Goal: Book appointment/travel/reservation

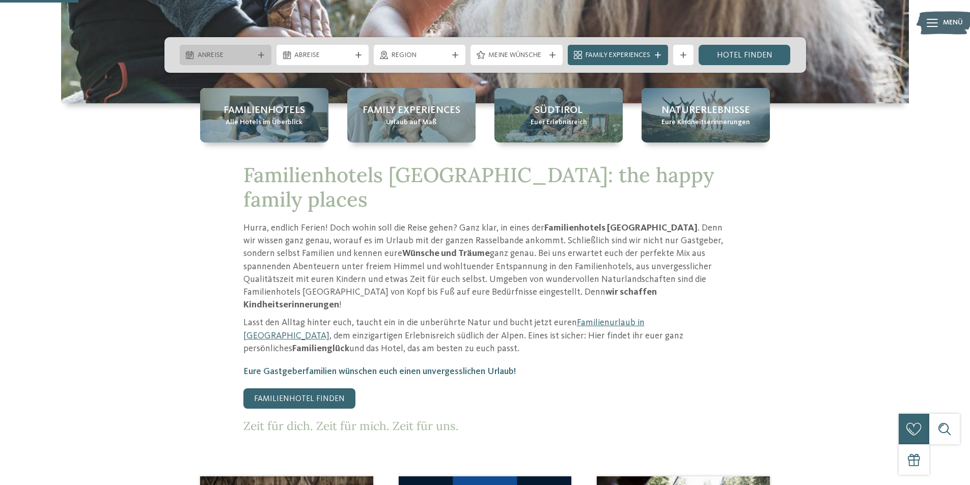
click at [259, 55] on icon at bounding box center [261, 55] width 6 height 6
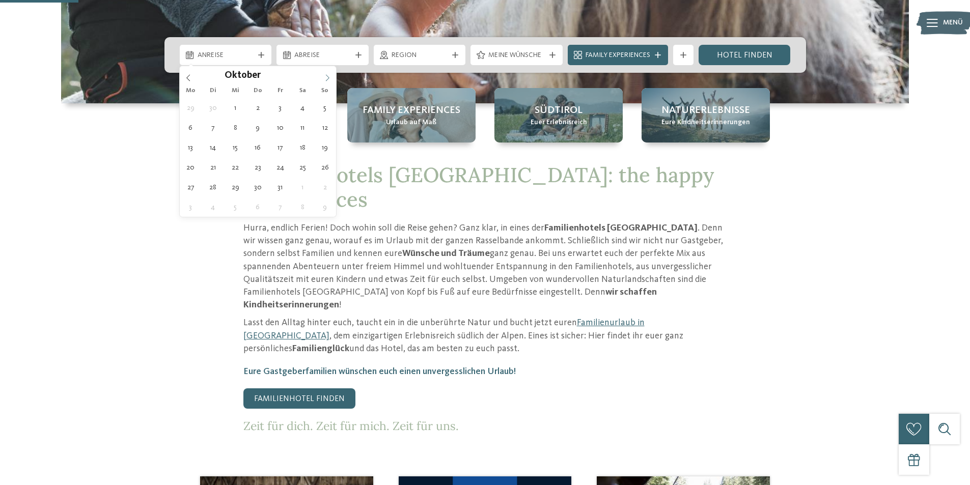
click at [329, 78] on icon at bounding box center [327, 77] width 7 height 7
type div "22.10.2025"
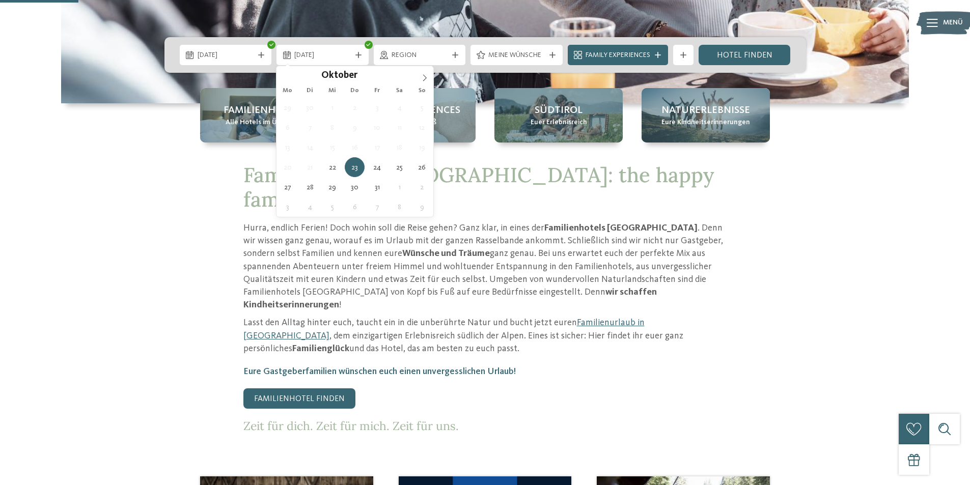
type div "23.10.2025"
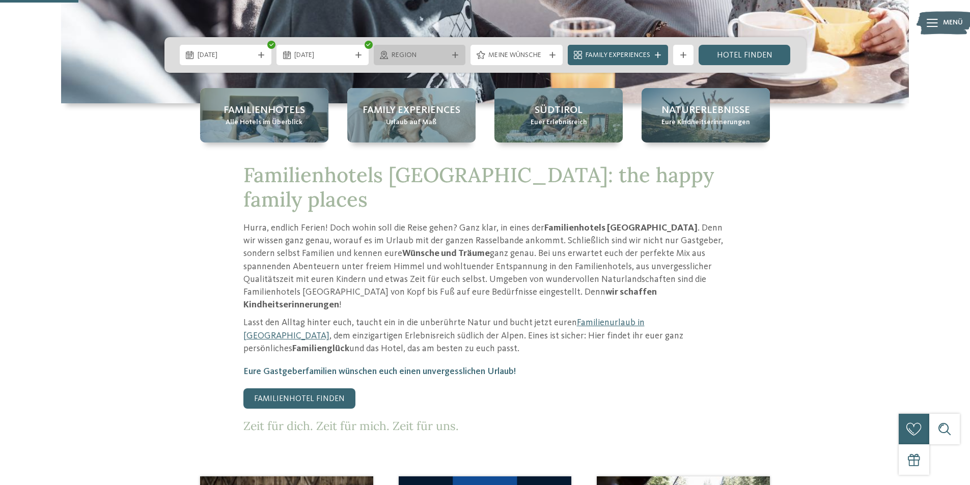
click at [449, 59] on div "Region" at bounding box center [420, 54] width 62 height 11
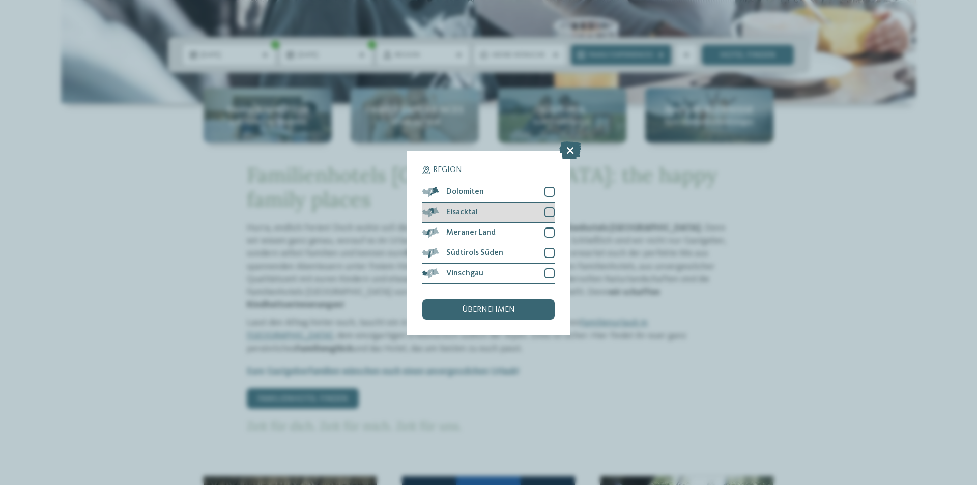
click at [549, 212] on div at bounding box center [550, 212] width 10 height 10
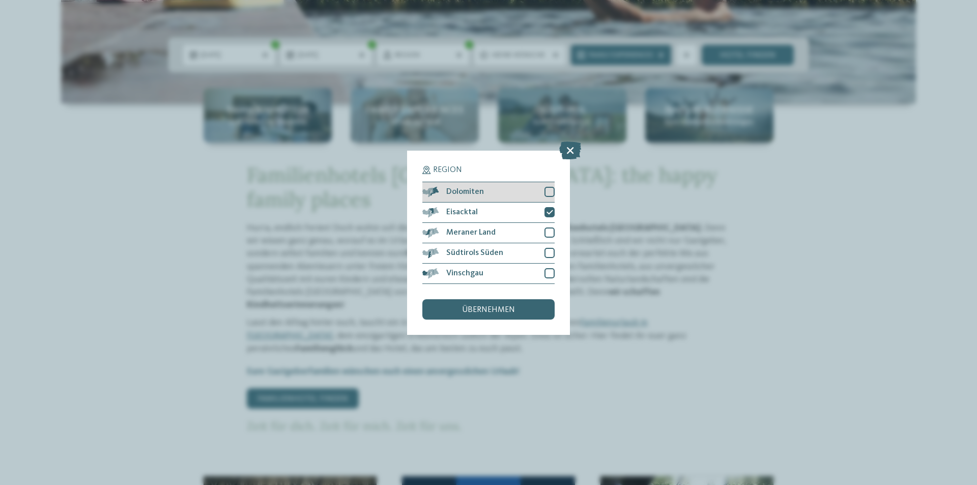
click at [550, 192] on div at bounding box center [550, 192] width 10 height 10
click at [507, 316] on div "übernehmen" at bounding box center [489, 309] width 132 height 20
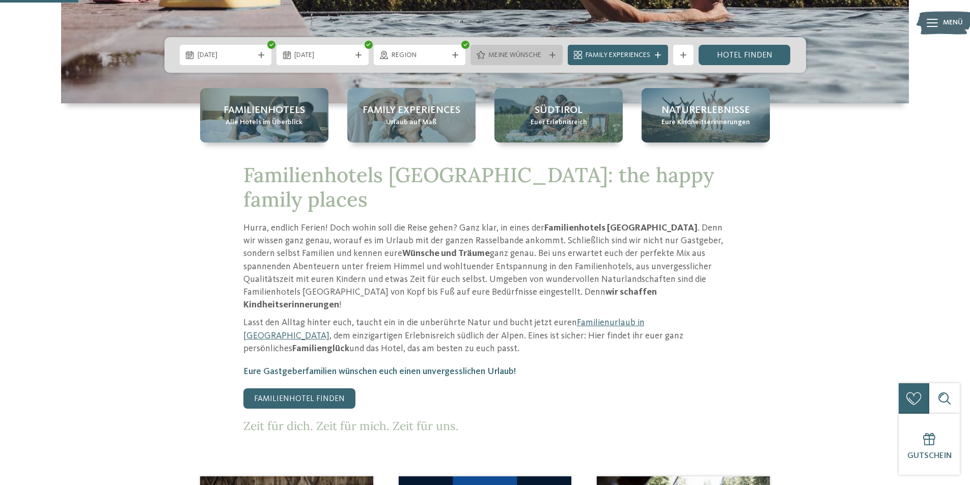
click at [560, 54] on div "Meine Wünsche" at bounding box center [516, 55] width 92 height 20
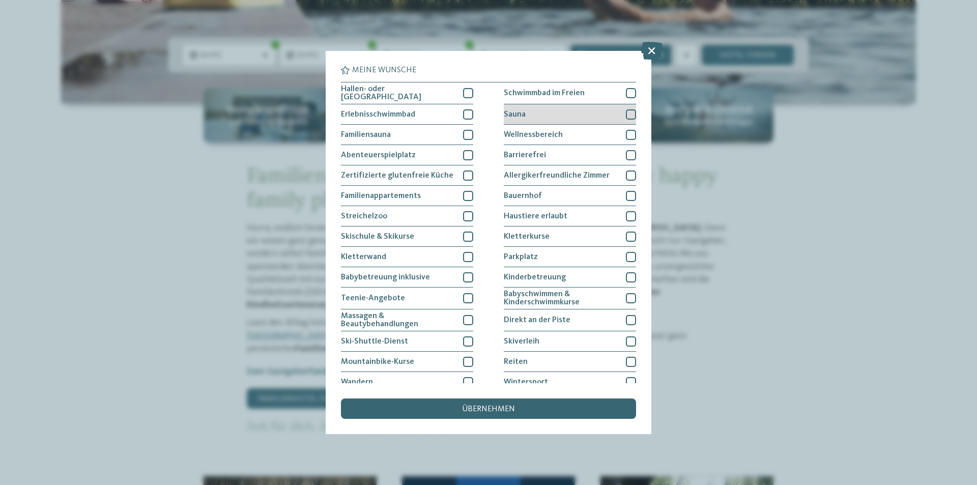
click at [626, 115] on div at bounding box center [631, 114] width 10 height 10
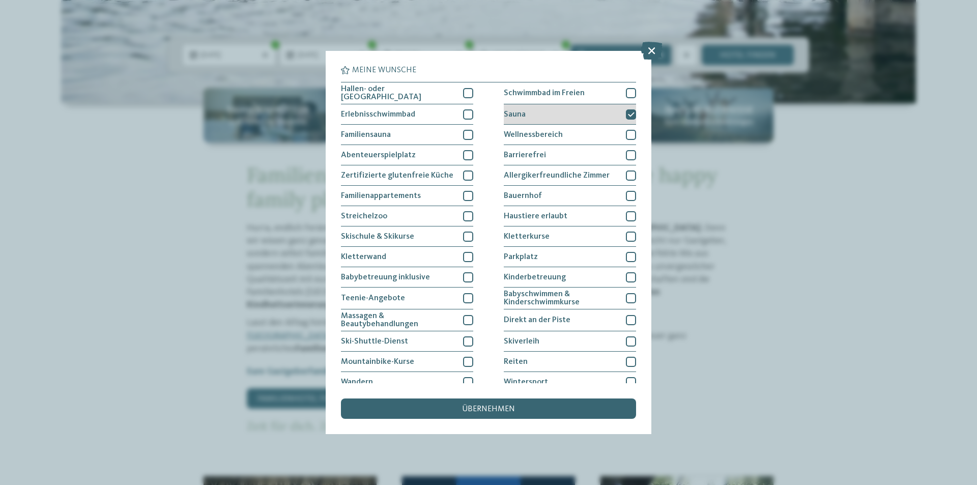
click at [628, 114] on icon at bounding box center [631, 114] width 7 height 6
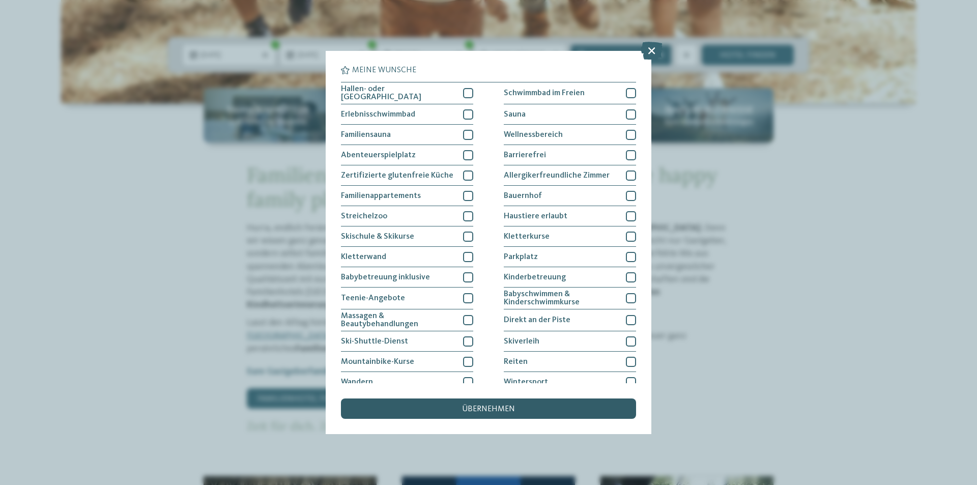
click at [477, 413] on span "übernehmen" at bounding box center [488, 409] width 53 height 8
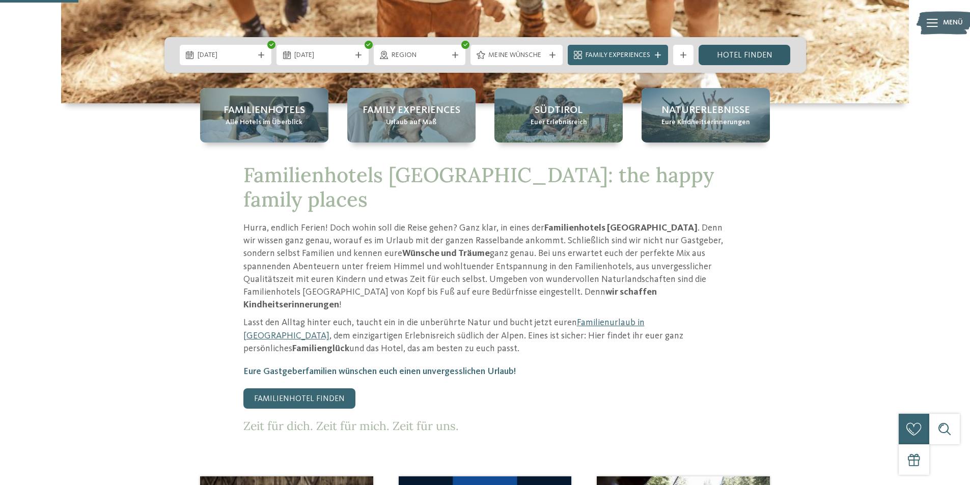
click at [735, 52] on link "Hotel finden" at bounding box center [744, 55] width 92 height 20
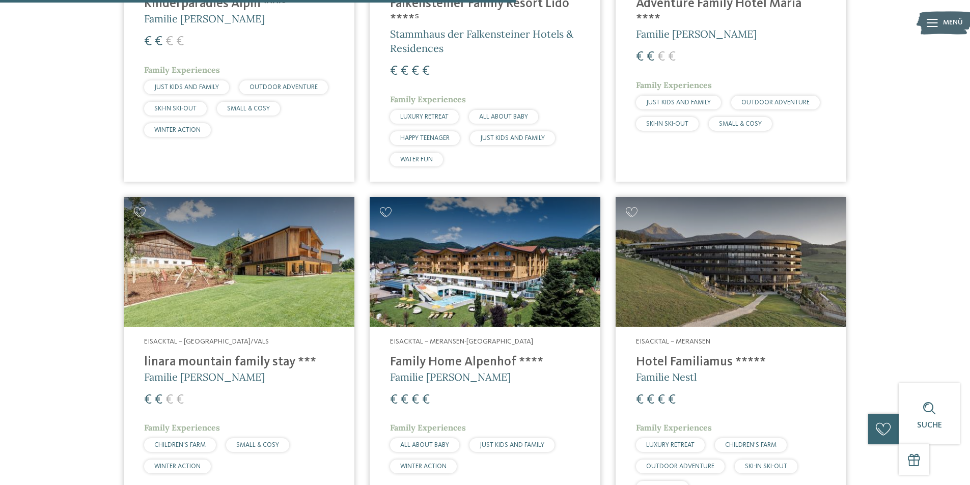
scroll to position [996, 0]
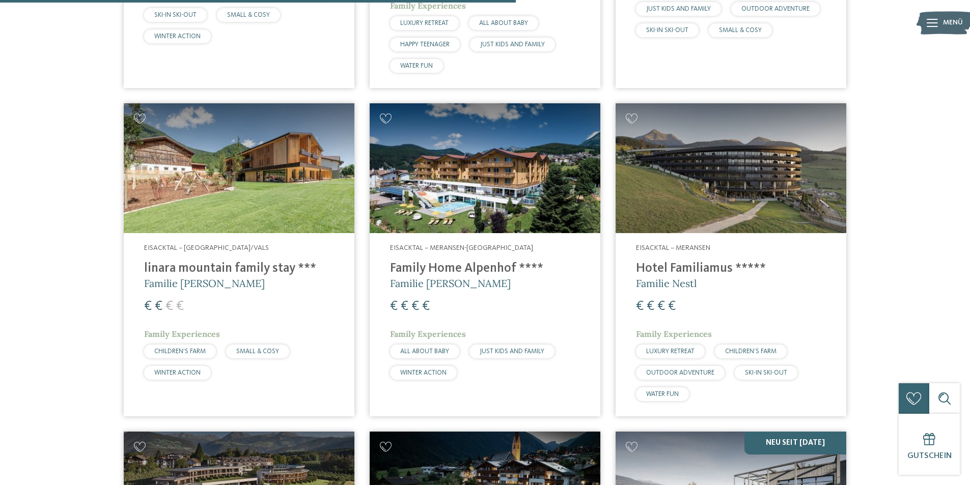
click at [223, 268] on h4 "linara mountain family stay ***" at bounding box center [239, 268] width 190 height 15
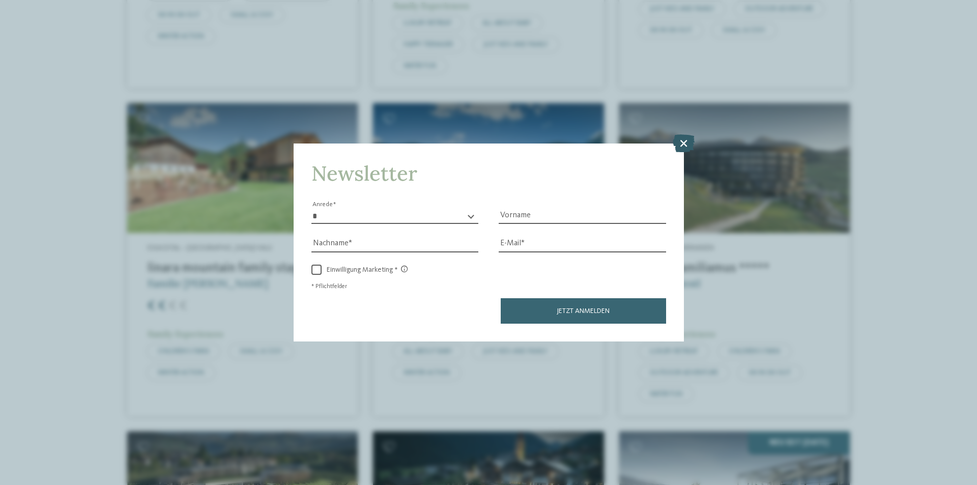
click at [684, 139] on icon at bounding box center [684, 143] width 22 height 18
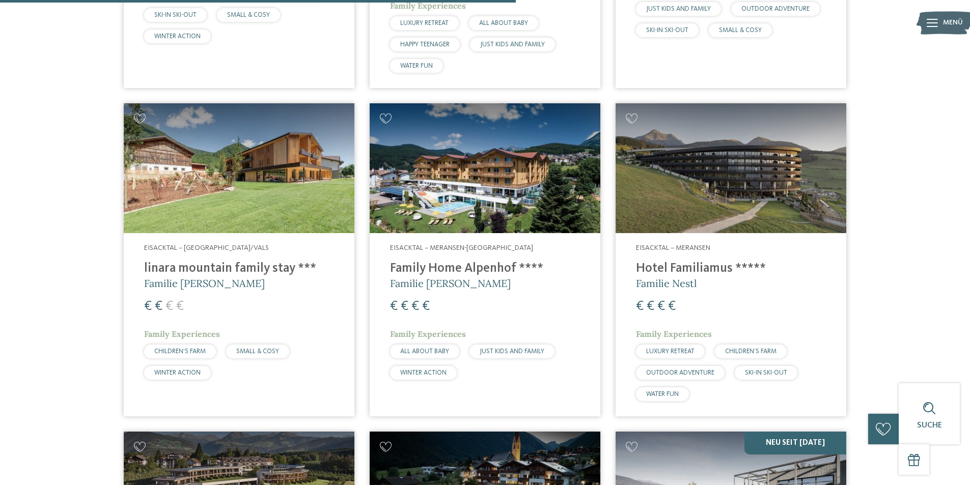
click at [720, 271] on h4 "Hotel Familiamus *****" at bounding box center [731, 268] width 190 height 15
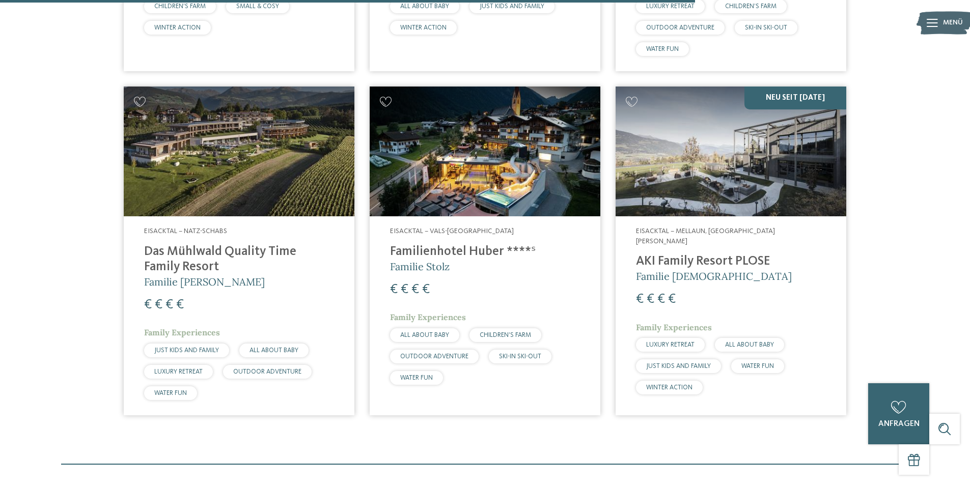
scroll to position [1403, 0]
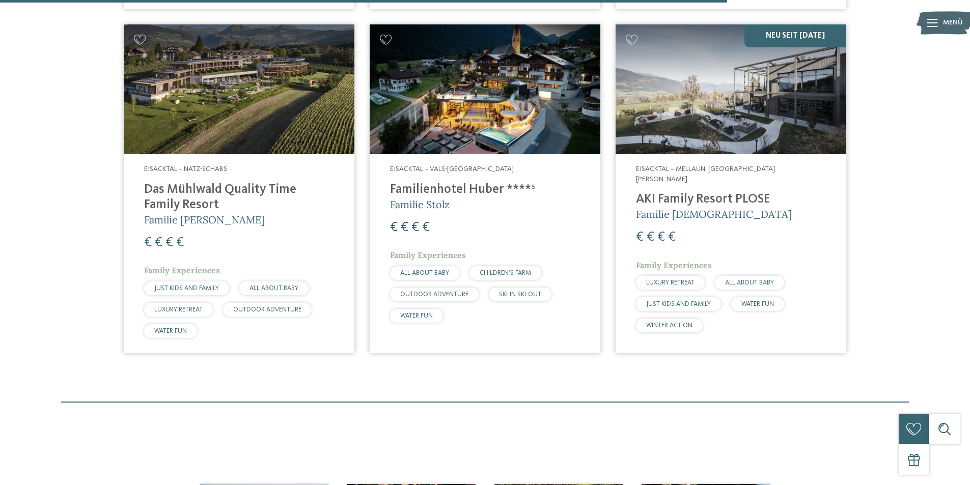
click at [239, 187] on h4 "Das Mühlwald Quality Time Family Resort" at bounding box center [239, 197] width 190 height 31
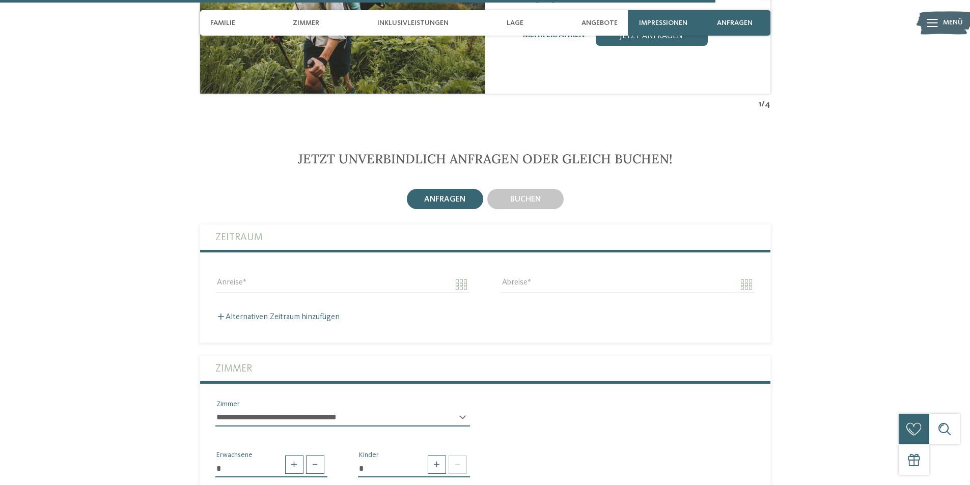
scroll to position [2443, 0]
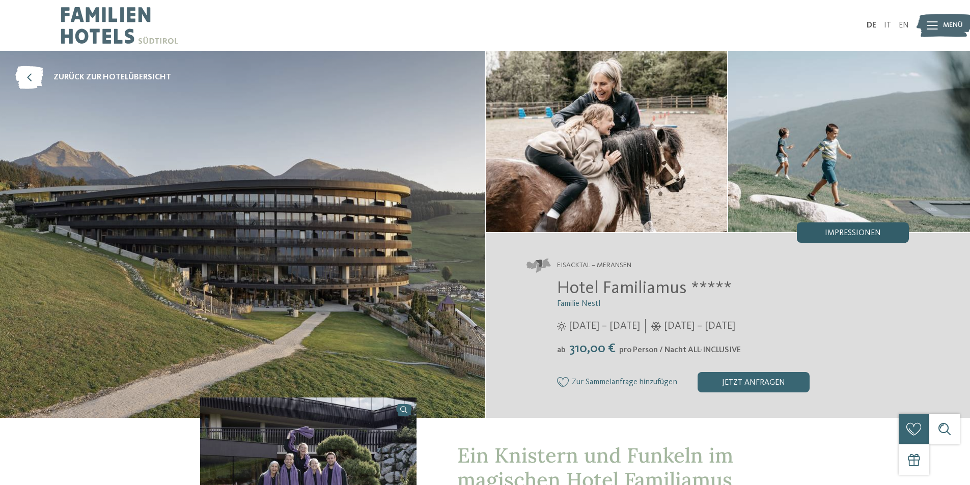
click at [886, 231] on div "Impressionen" at bounding box center [853, 232] width 112 height 20
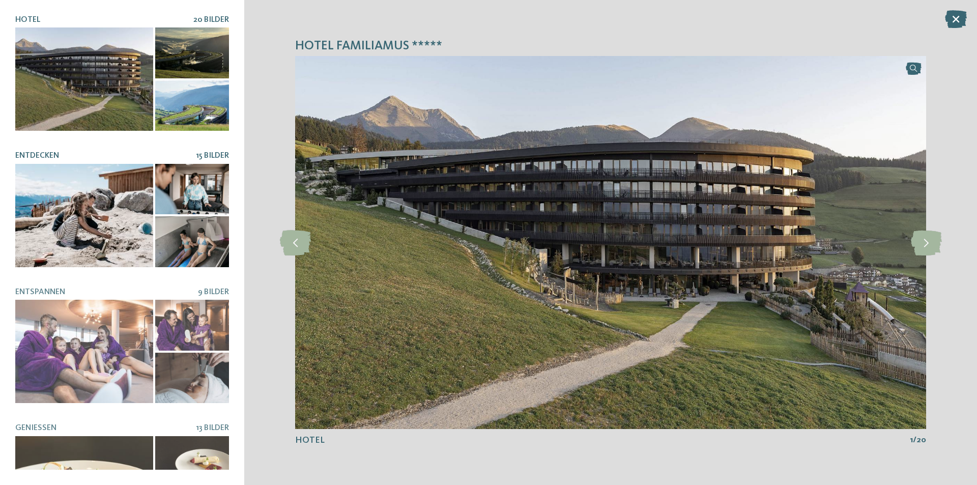
click at [74, 179] on div at bounding box center [84, 215] width 138 height 103
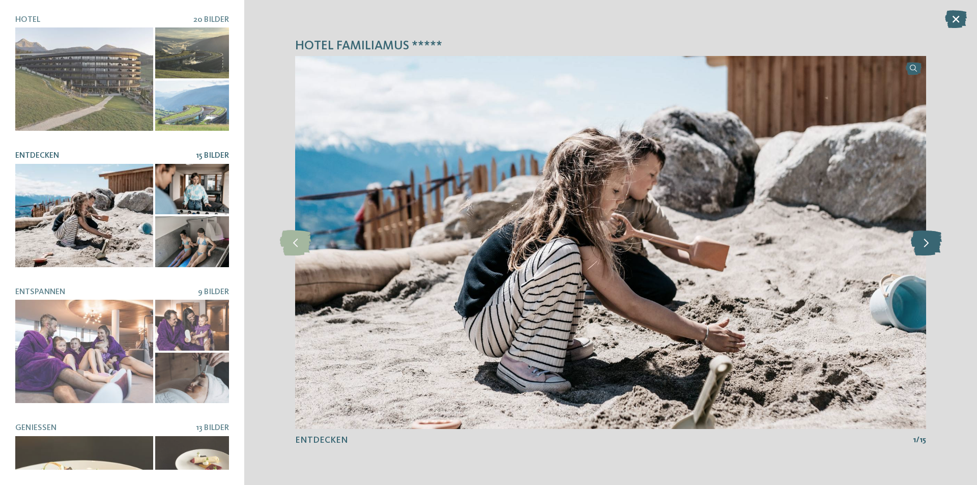
click at [939, 245] on icon at bounding box center [926, 242] width 31 height 25
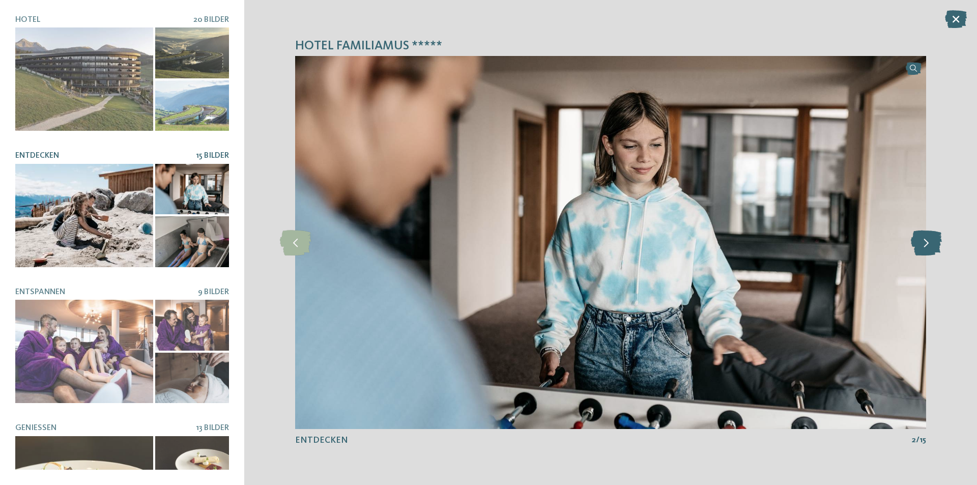
click at [932, 245] on icon at bounding box center [926, 242] width 31 height 25
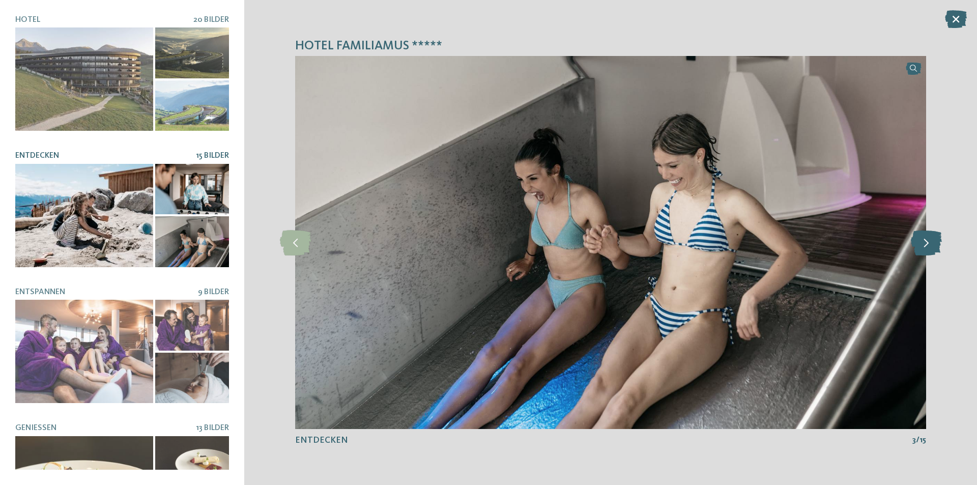
click at [924, 251] on icon at bounding box center [926, 242] width 31 height 25
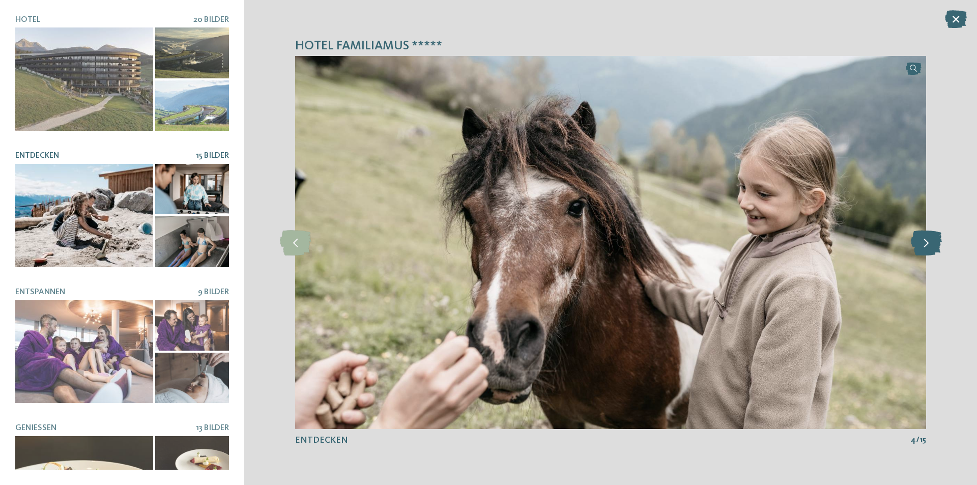
click at [924, 251] on icon at bounding box center [926, 242] width 31 height 25
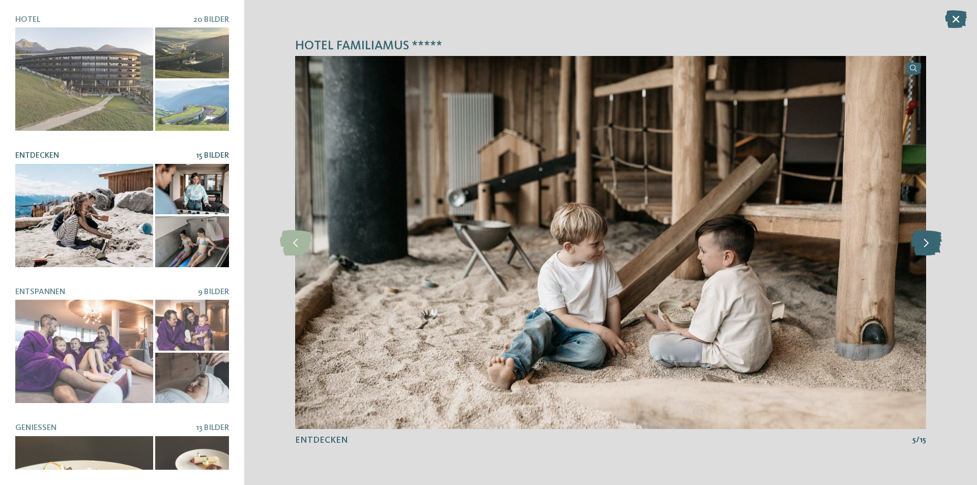
click at [920, 252] on icon at bounding box center [926, 242] width 31 height 25
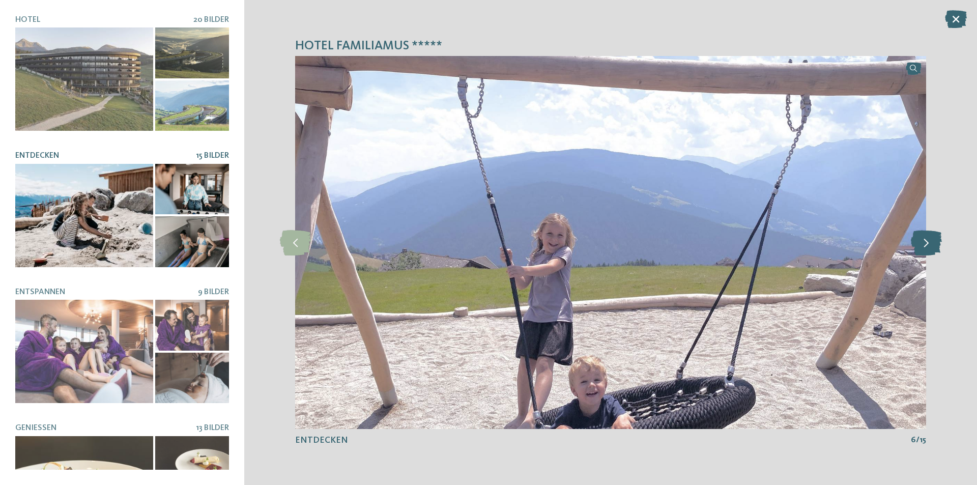
click at [920, 253] on icon at bounding box center [926, 242] width 31 height 25
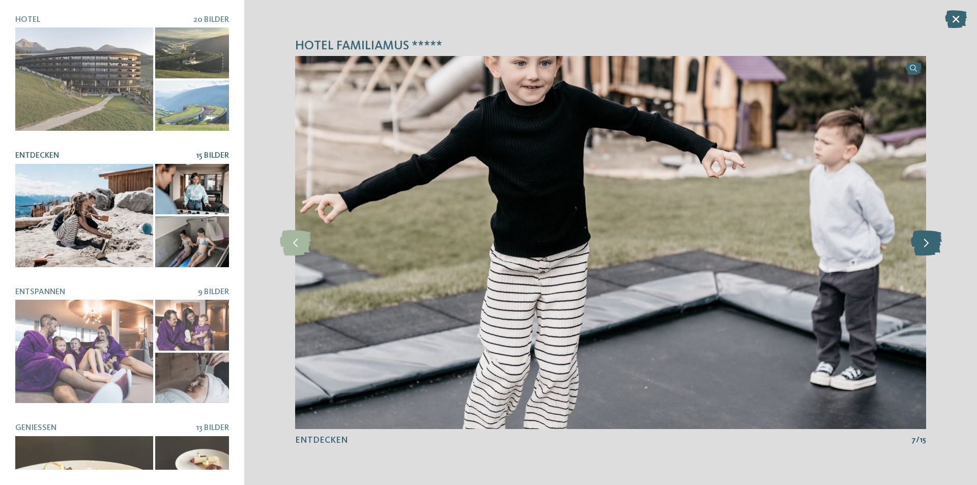
click at [914, 252] on icon at bounding box center [926, 242] width 31 height 25
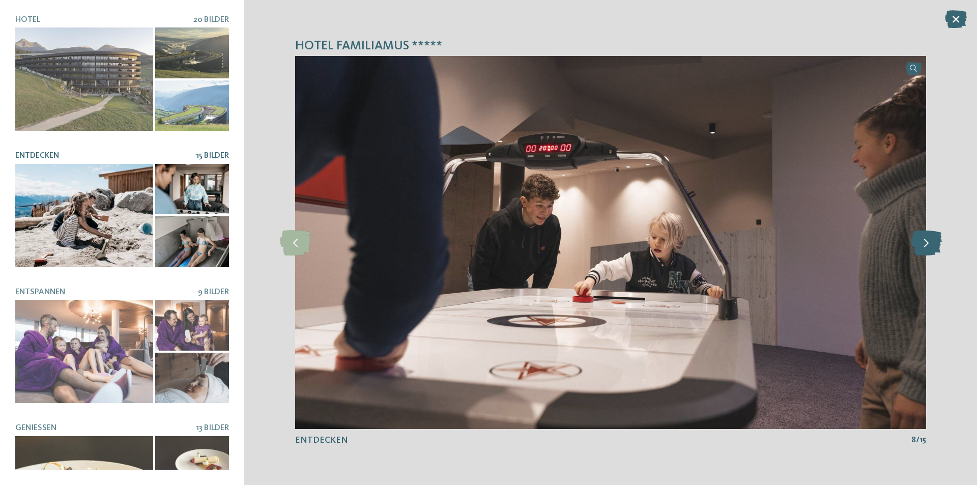
click at [928, 242] on icon at bounding box center [926, 242] width 31 height 25
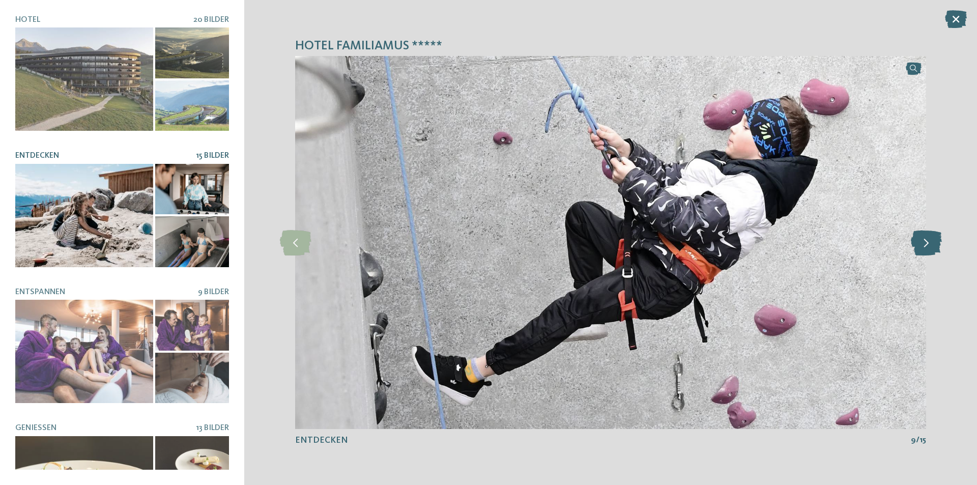
click at [932, 242] on icon at bounding box center [926, 242] width 31 height 25
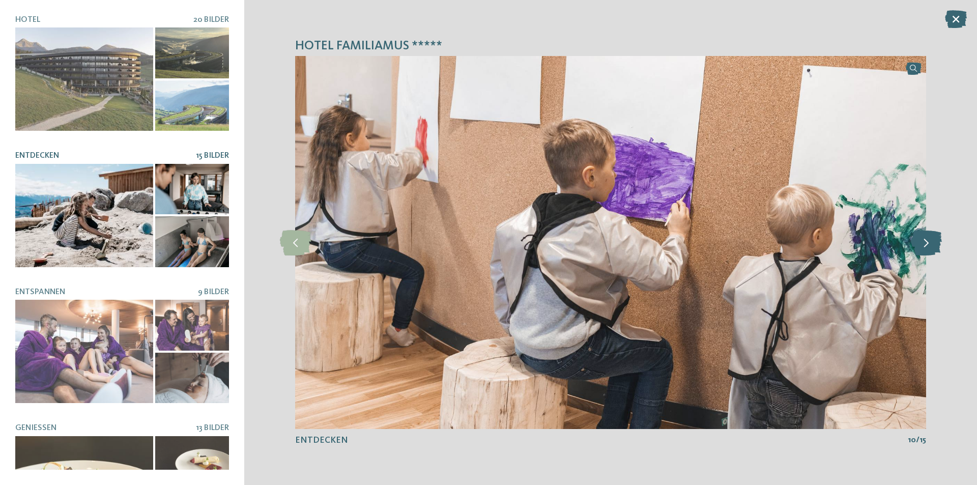
click at [933, 246] on icon at bounding box center [926, 242] width 31 height 25
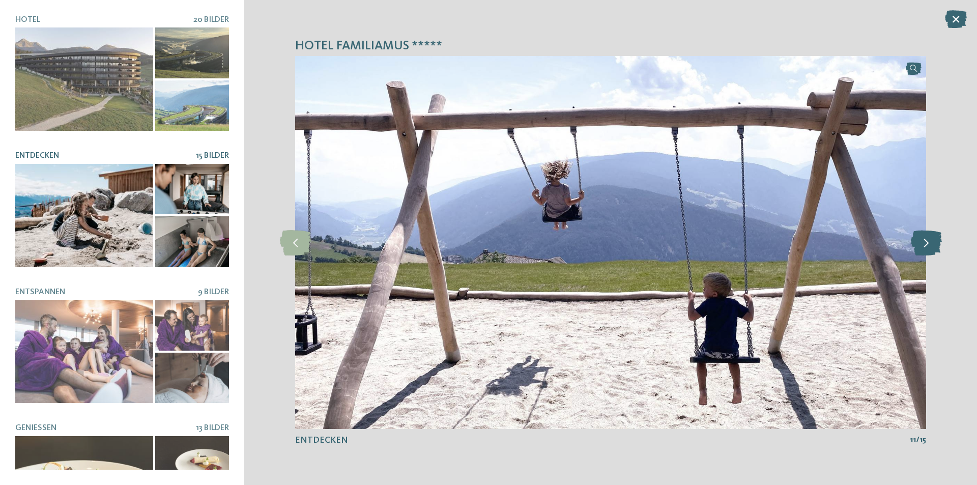
click at [933, 248] on icon at bounding box center [926, 242] width 31 height 25
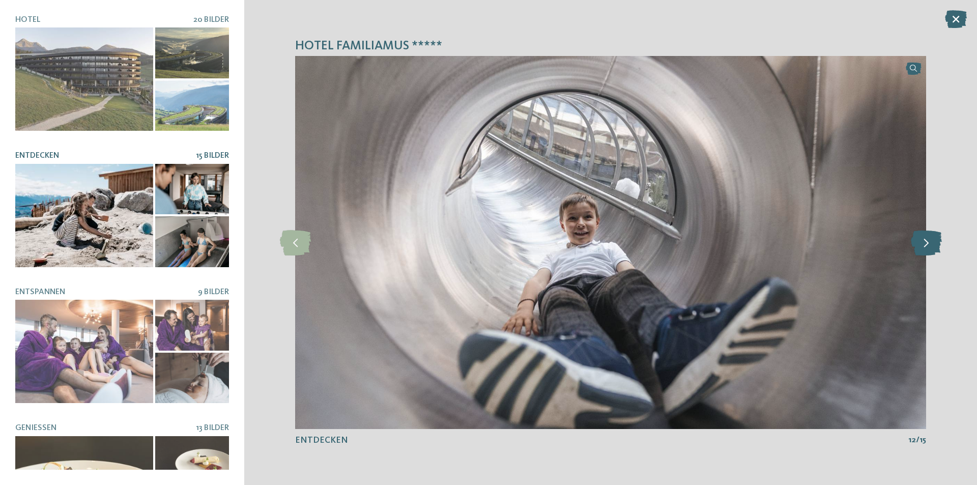
click at [934, 252] on icon at bounding box center [926, 242] width 31 height 25
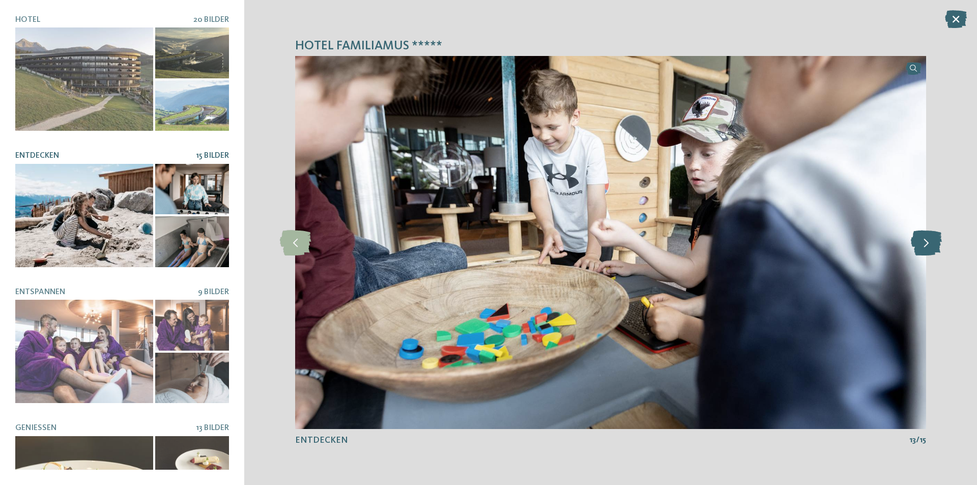
click at [934, 252] on icon at bounding box center [926, 242] width 31 height 25
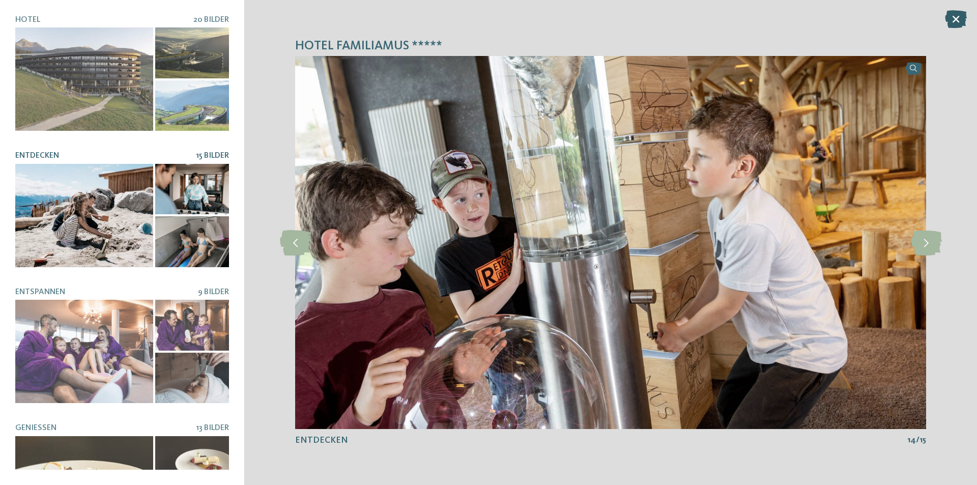
click at [953, 20] on icon at bounding box center [956, 19] width 22 height 18
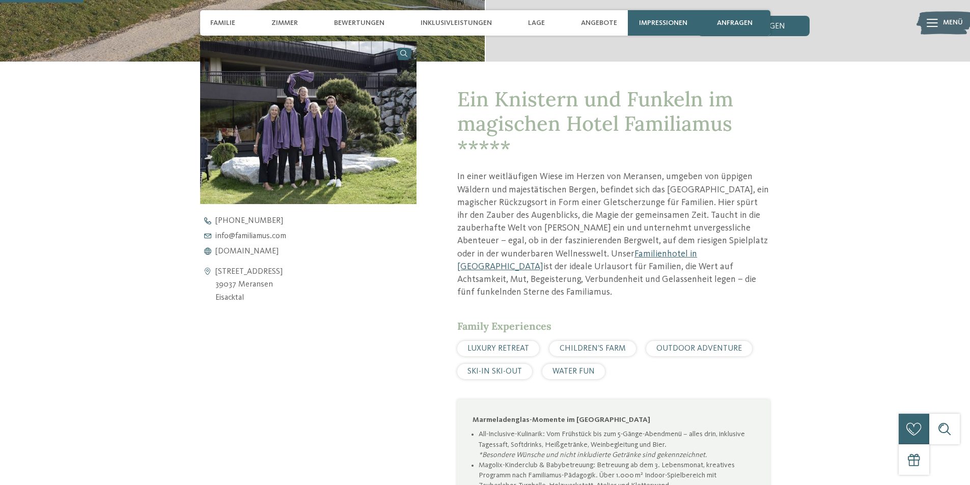
scroll to position [102, 0]
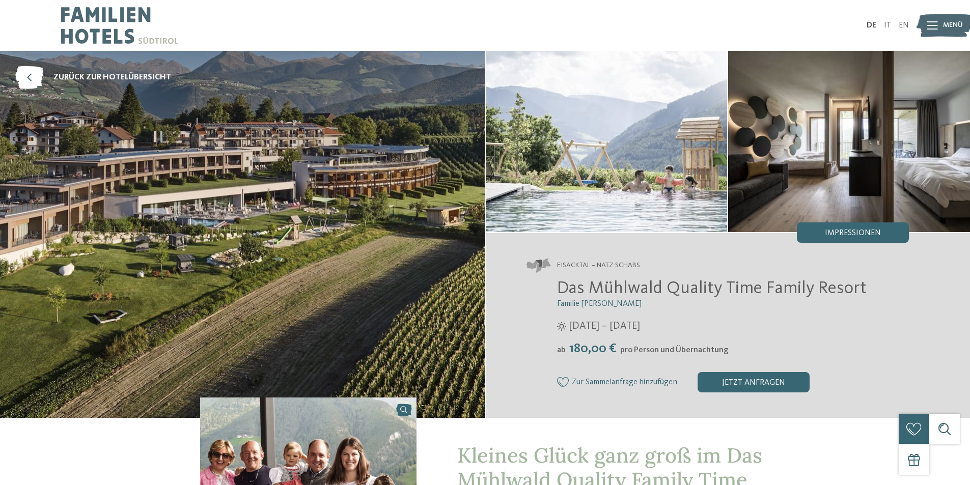
click at [880, 219] on img at bounding box center [849, 141] width 242 height 181
click at [863, 232] on span "Impressionen" at bounding box center [853, 233] width 56 height 8
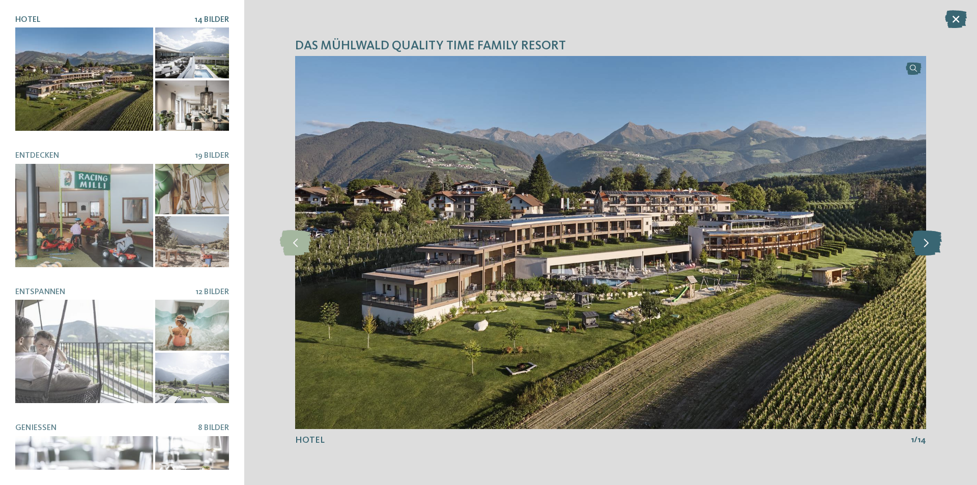
click at [932, 243] on icon at bounding box center [926, 242] width 31 height 25
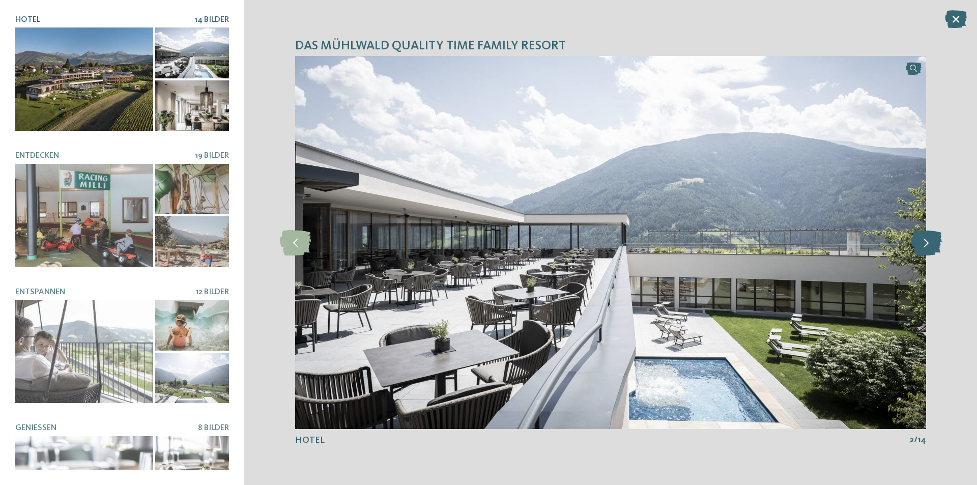
click at [932, 243] on icon at bounding box center [926, 242] width 31 height 25
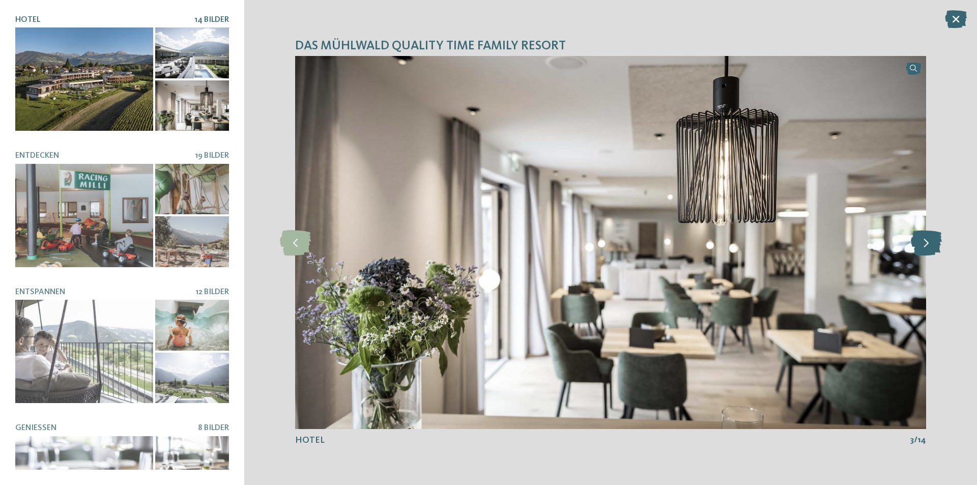
click at [921, 243] on icon at bounding box center [926, 242] width 31 height 25
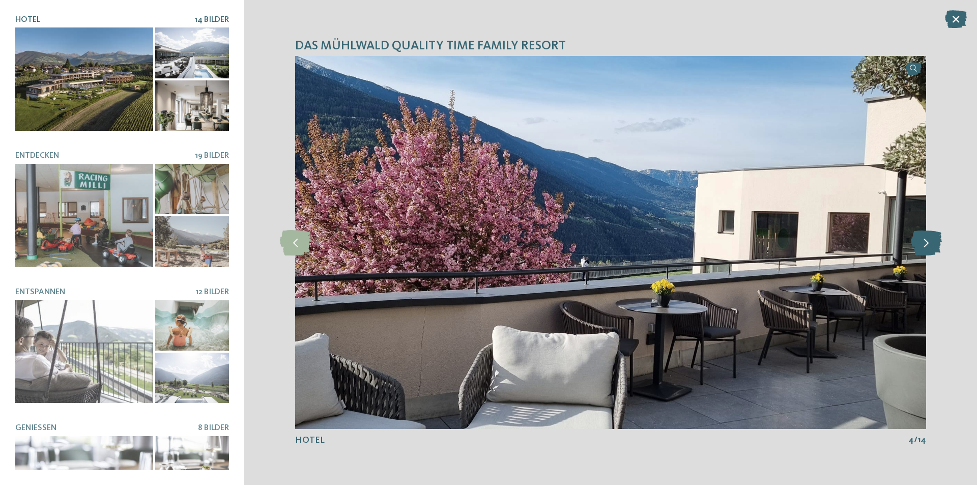
click at [921, 243] on icon at bounding box center [926, 242] width 31 height 25
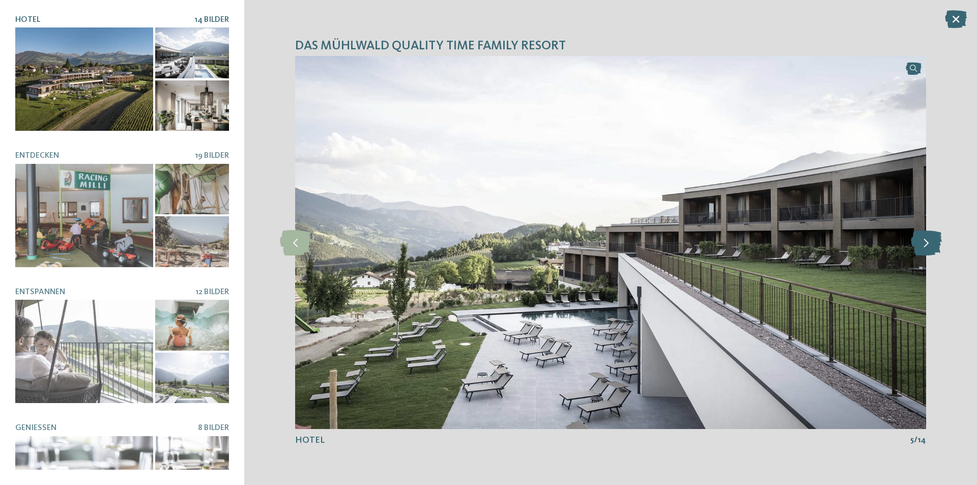
click at [921, 243] on icon at bounding box center [926, 242] width 31 height 25
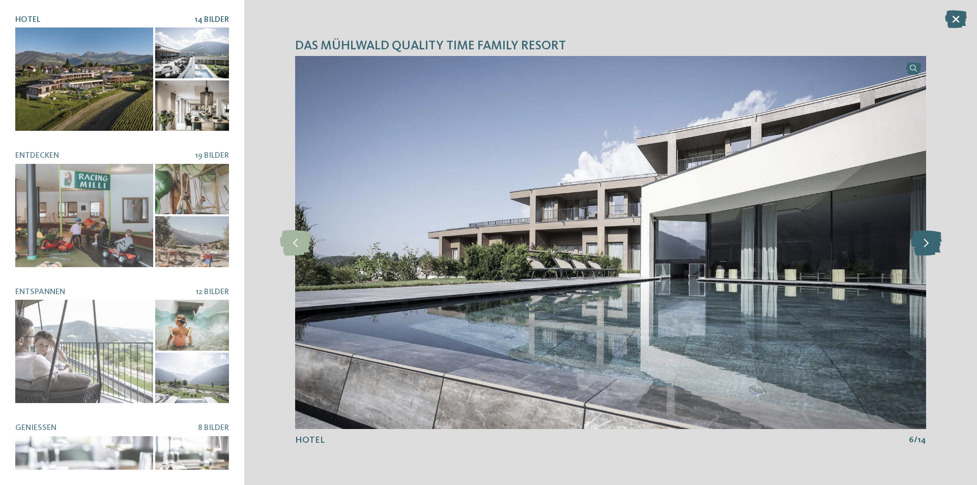
click at [921, 243] on icon at bounding box center [926, 242] width 31 height 25
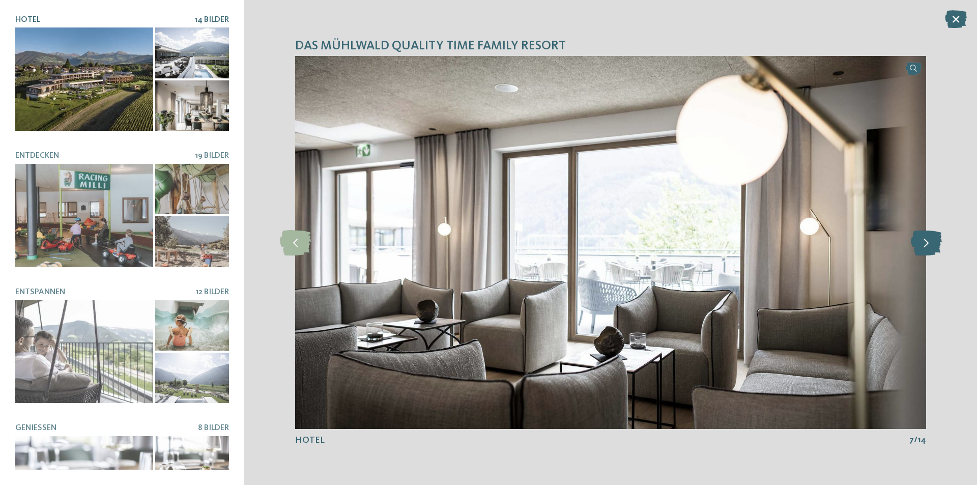
click at [921, 243] on icon at bounding box center [926, 242] width 31 height 25
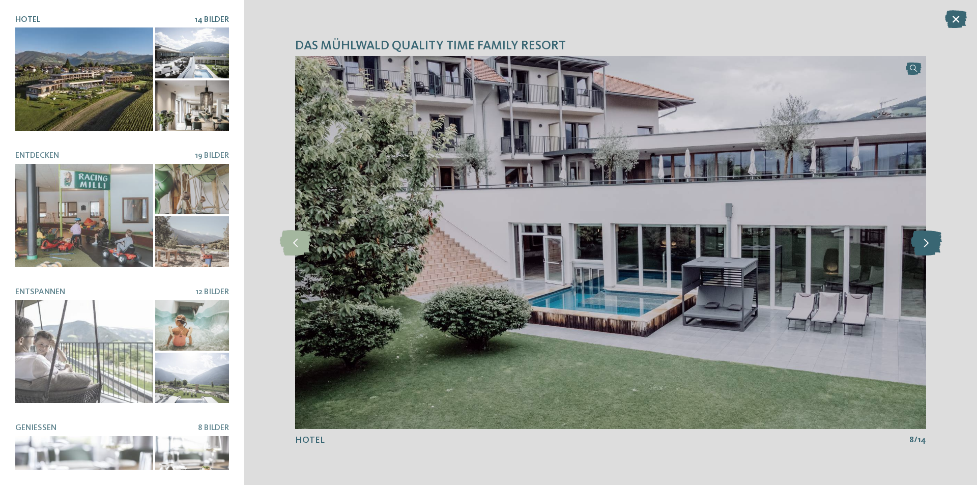
click at [921, 243] on icon at bounding box center [926, 242] width 31 height 25
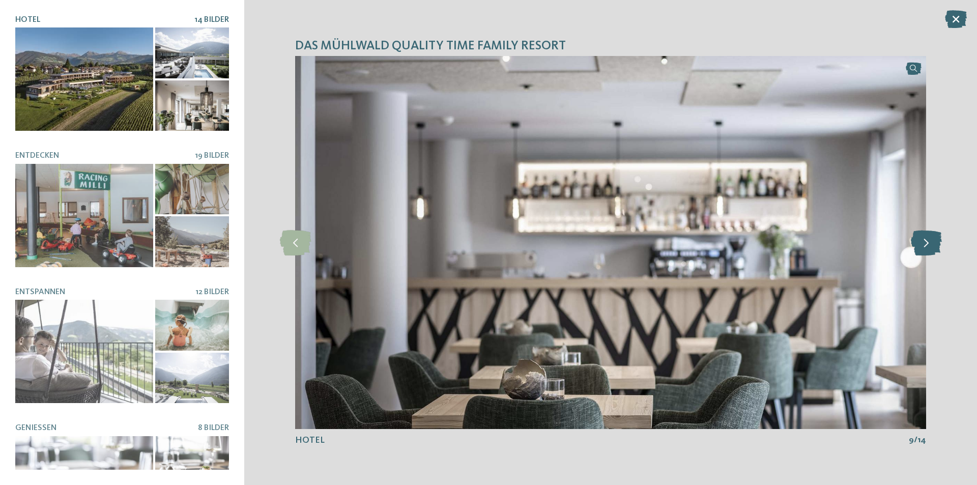
click at [921, 243] on icon at bounding box center [926, 242] width 31 height 25
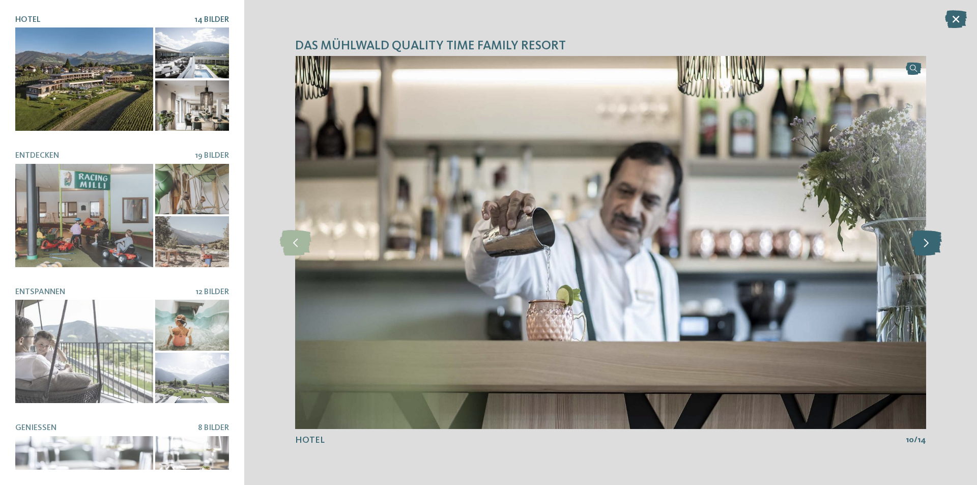
click at [921, 243] on icon at bounding box center [926, 242] width 31 height 25
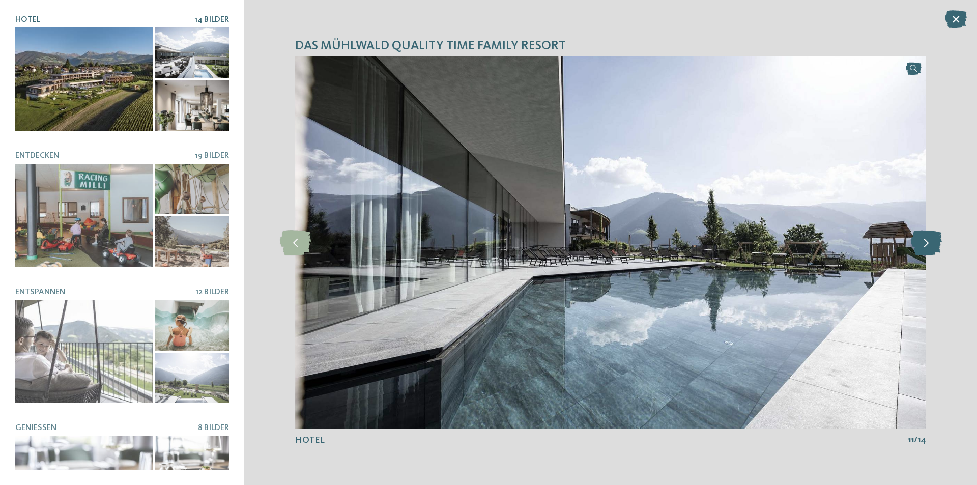
click at [921, 243] on icon at bounding box center [926, 242] width 31 height 25
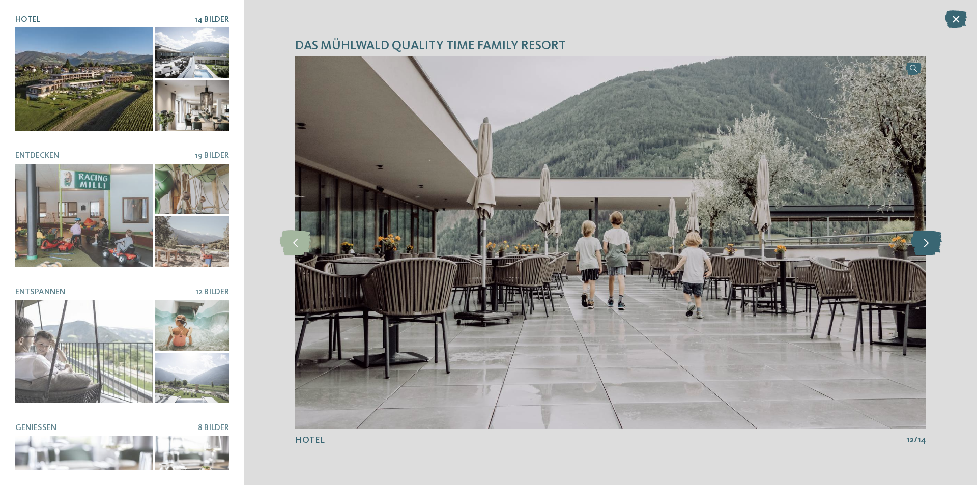
click at [921, 243] on icon at bounding box center [926, 242] width 31 height 25
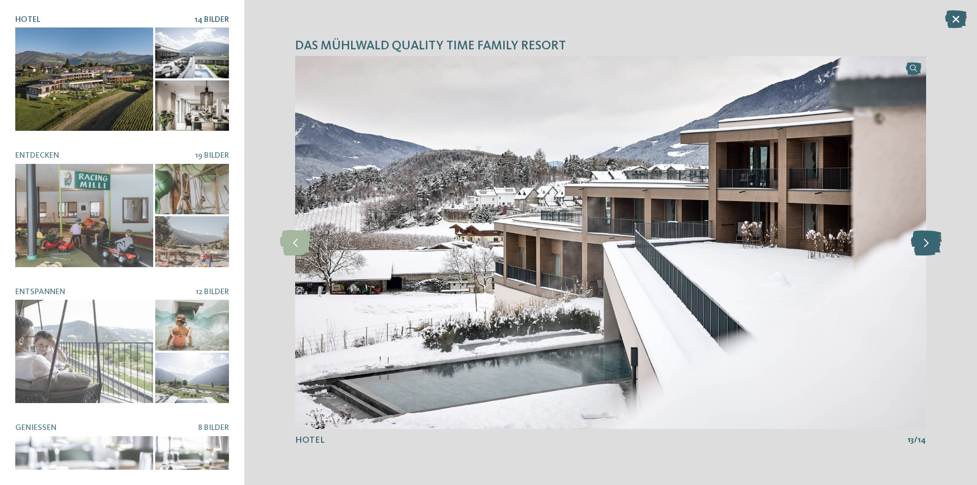
click at [921, 243] on icon at bounding box center [926, 242] width 31 height 25
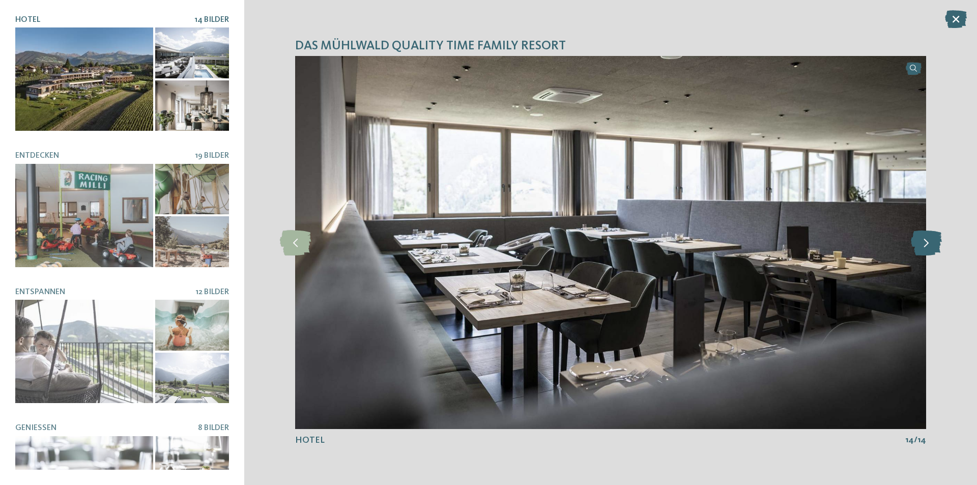
click at [920, 243] on icon at bounding box center [926, 242] width 31 height 25
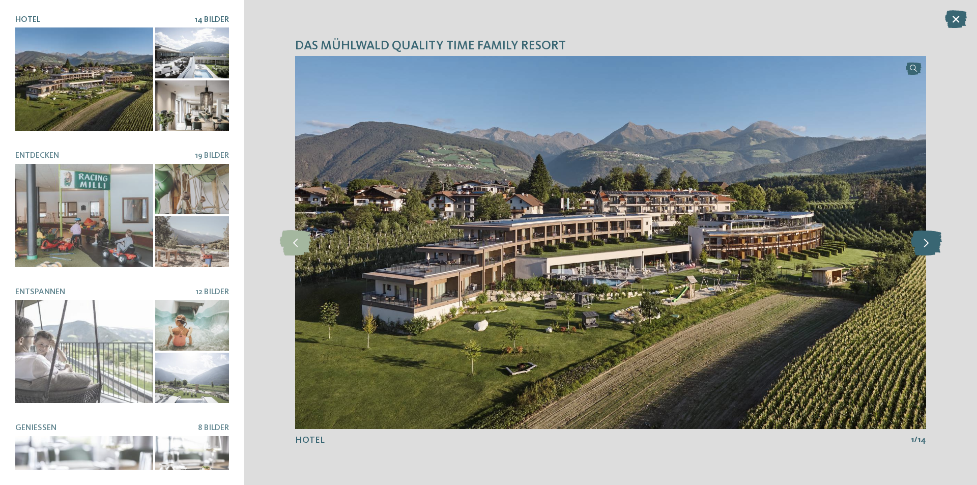
click at [920, 243] on icon at bounding box center [926, 242] width 31 height 25
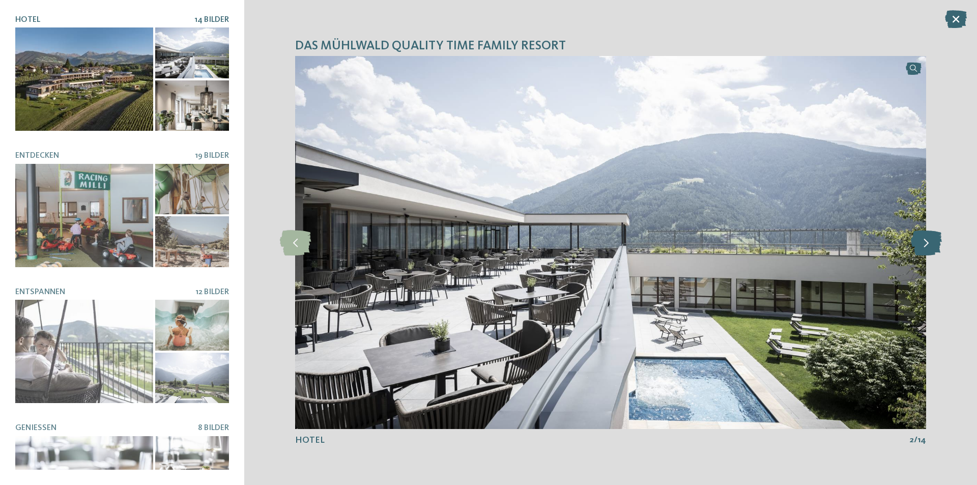
click at [920, 243] on icon at bounding box center [926, 242] width 31 height 25
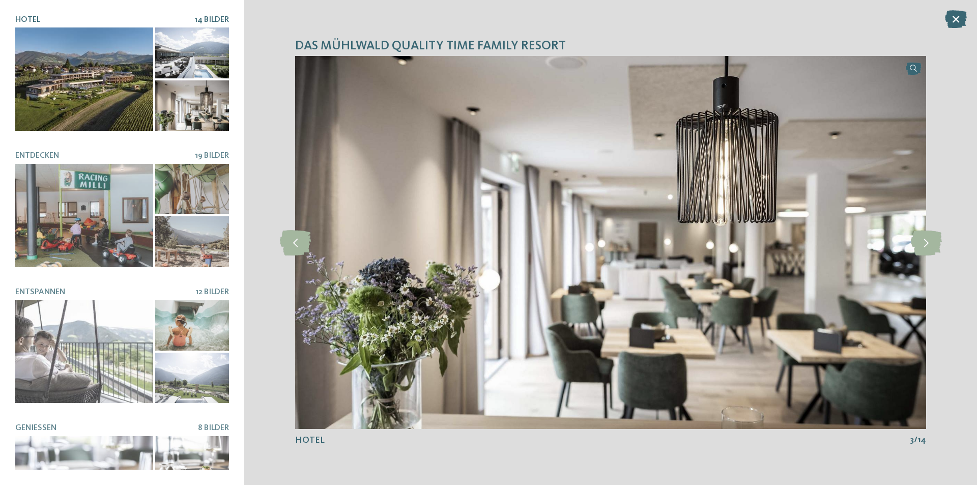
click at [899, 259] on img at bounding box center [610, 242] width 631 height 373
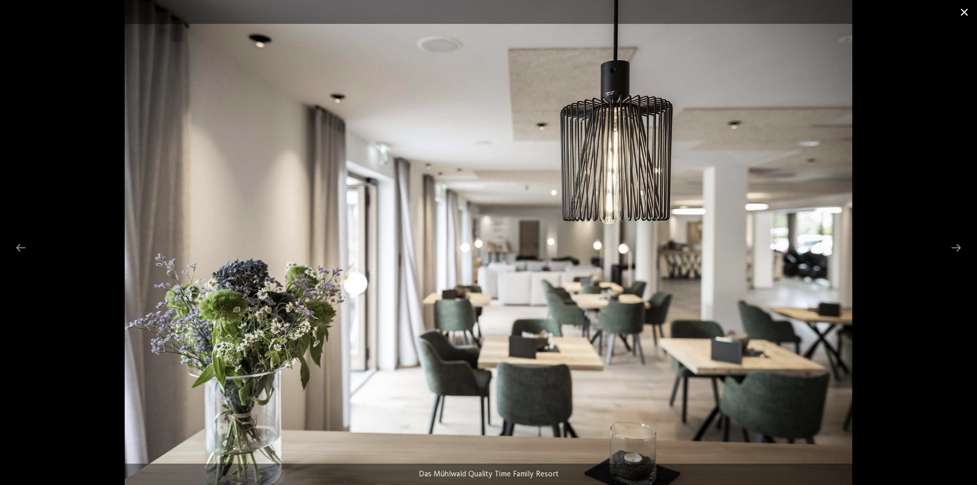
click at [961, 9] on span at bounding box center [964, 12] width 25 height 24
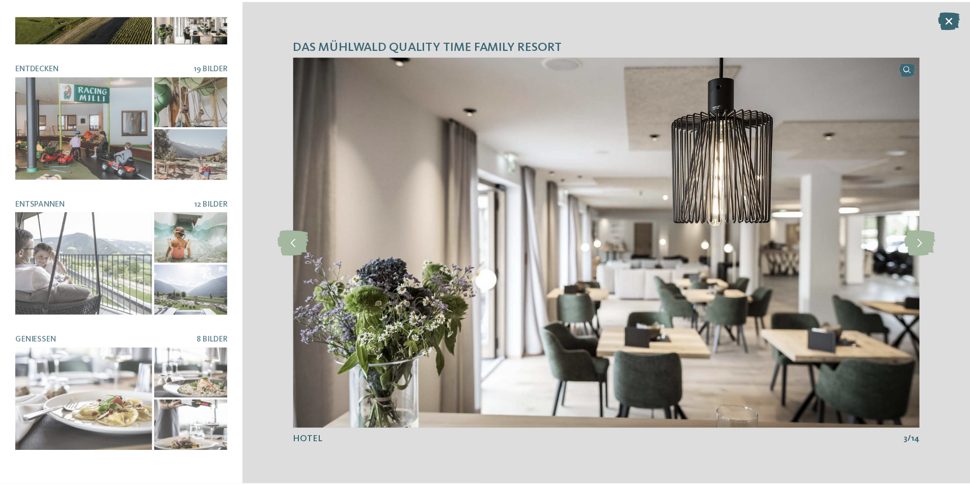
scroll to position [153, 0]
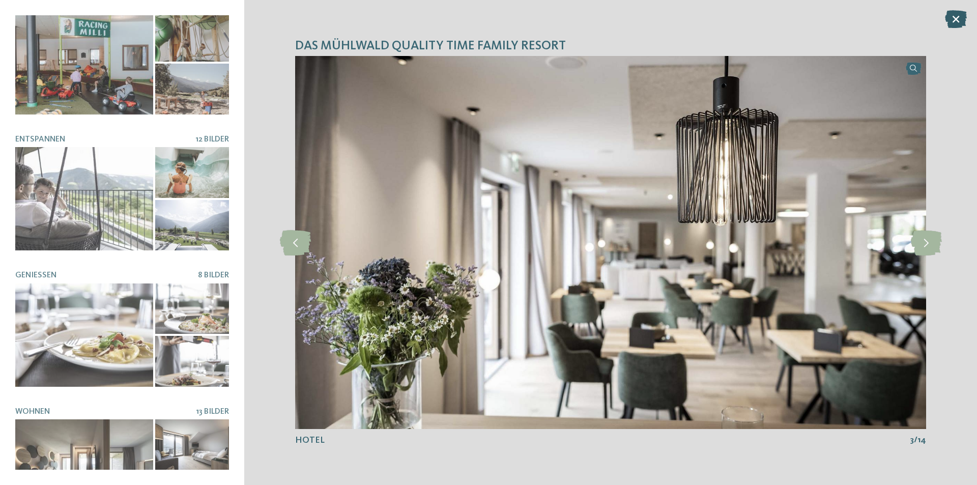
click at [948, 18] on icon at bounding box center [956, 19] width 22 height 18
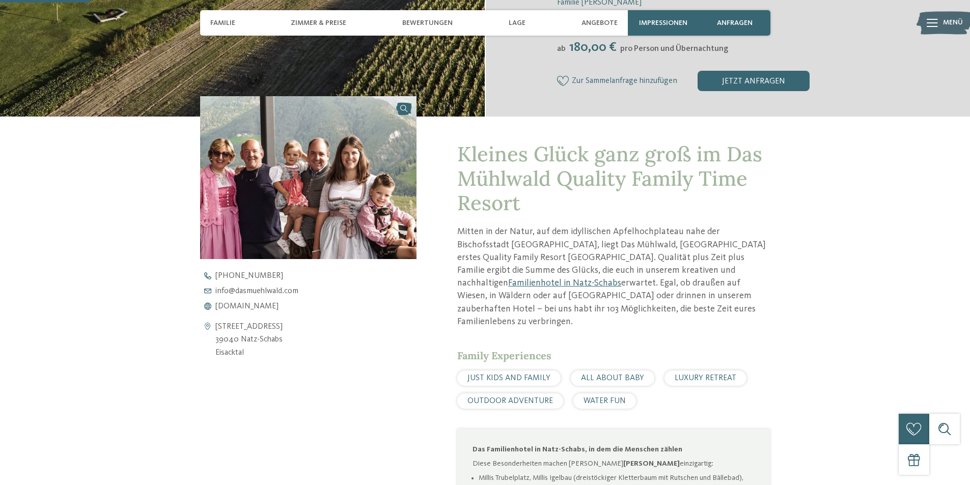
scroll to position [356, 0]
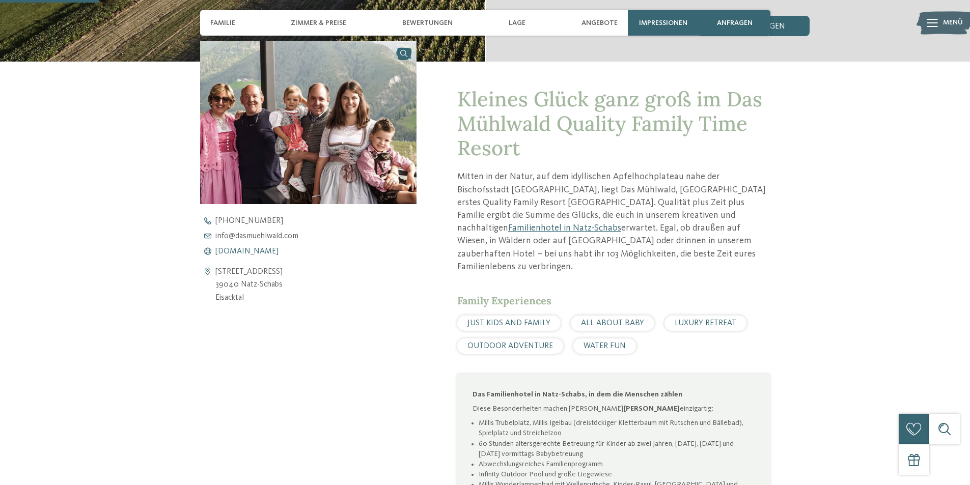
click at [257, 250] on span "[DOMAIN_NAME]" at bounding box center [246, 251] width 63 height 8
